Goal: Contribute content

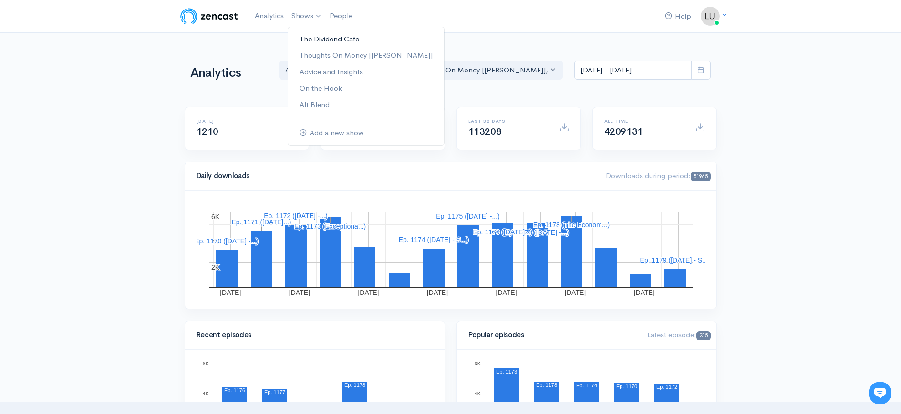
click at [308, 38] on link "The Dividend Cafe" at bounding box center [366, 39] width 156 height 17
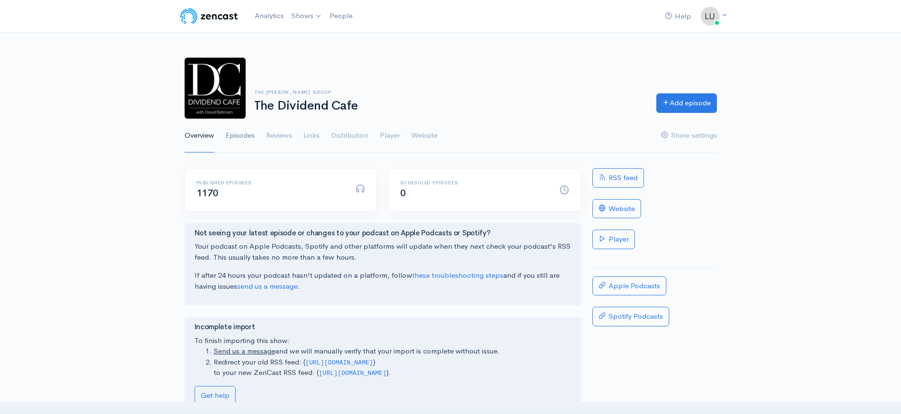
click at [236, 130] on link "Episodes" at bounding box center [240, 136] width 29 height 34
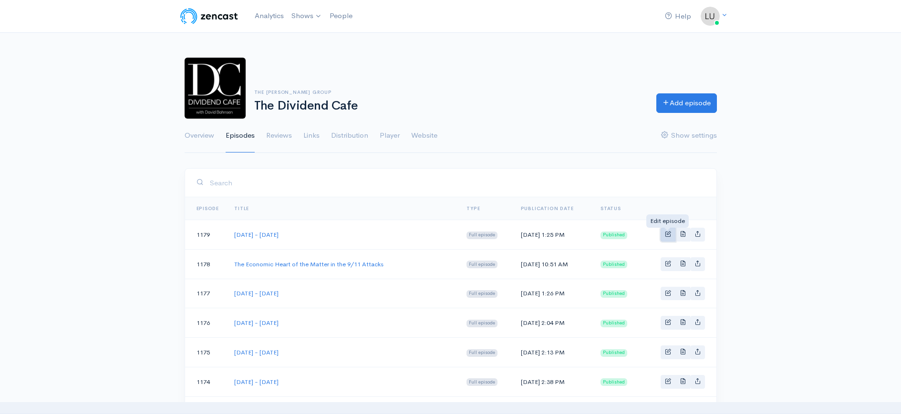
click at [667, 231] on span "Basic example" at bounding box center [668, 234] width 6 height 6
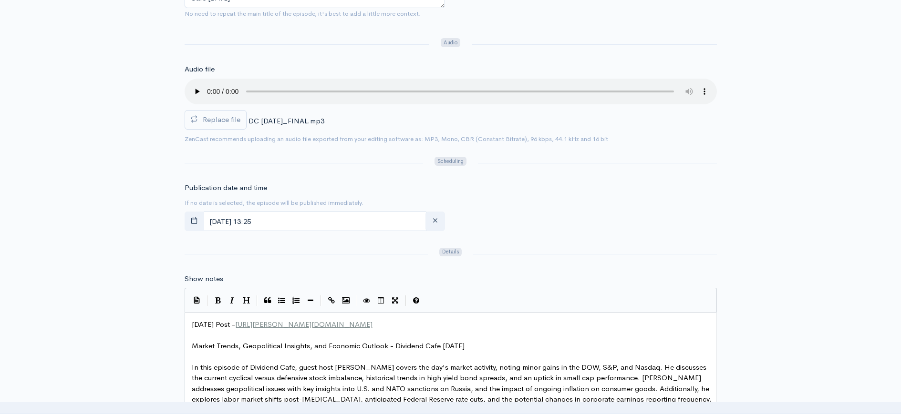
scroll to position [653, 0]
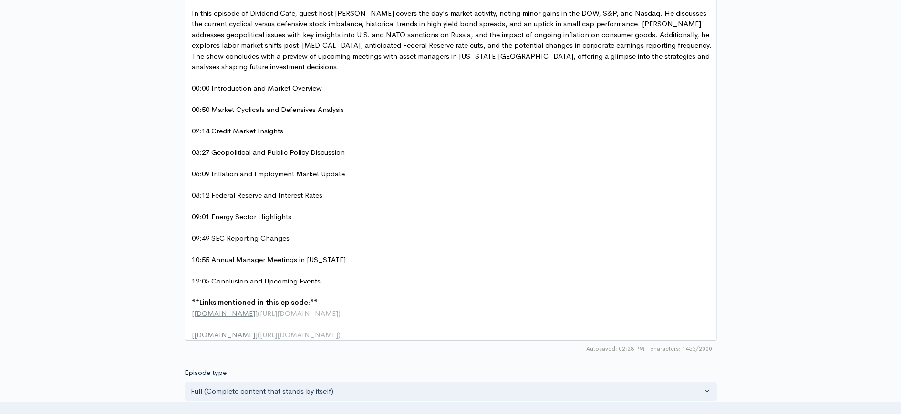
click at [316, 48] on span "In this episode of Dividend Cafe, guest host Brian Sitel covers the day's marke…" at bounding box center [453, 40] width 522 height 63
click at [357, 14] on span "In this episode of Dividend Cafe, guest host Brian Sitel covers the day's marke…" at bounding box center [453, 40] width 522 height 63
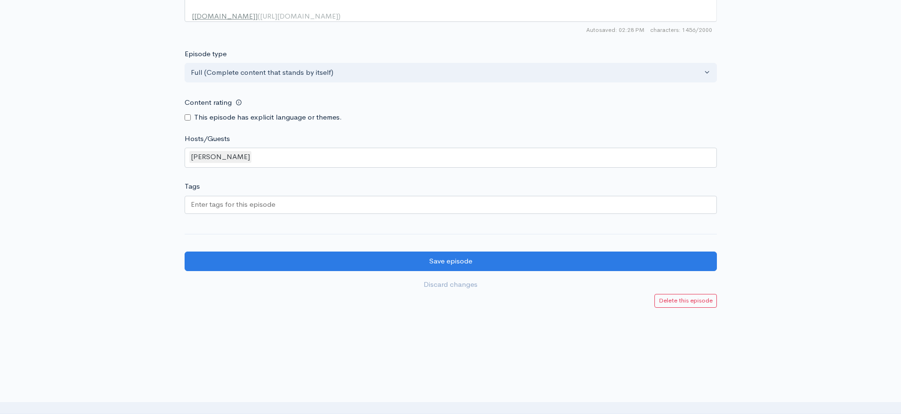
scroll to position [989, 0]
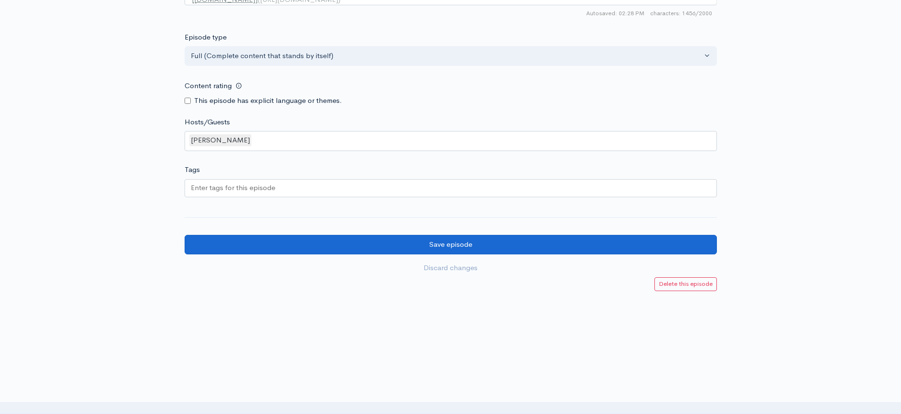
type textarea "Szytel"
click at [350, 247] on input "Save episode" at bounding box center [451, 245] width 532 height 20
